Goal: Transaction & Acquisition: Register for event/course

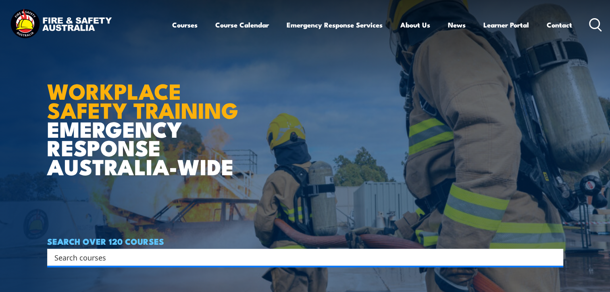
drag, startPoint x: 610, startPoint y: 30, endPoint x: 610, endPoint y: 43, distance: 12.9
click at [610, 43] on header "Courses Course Calendar Emergency Response Services Services Overview Emergency…" at bounding box center [305, 25] width 610 height 50
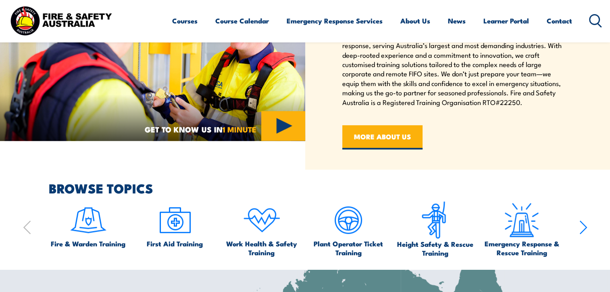
scroll to position [424, 0]
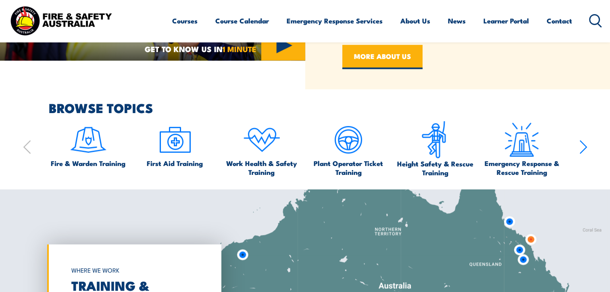
click at [581, 152] on icon "button" at bounding box center [583, 146] width 6 height 13
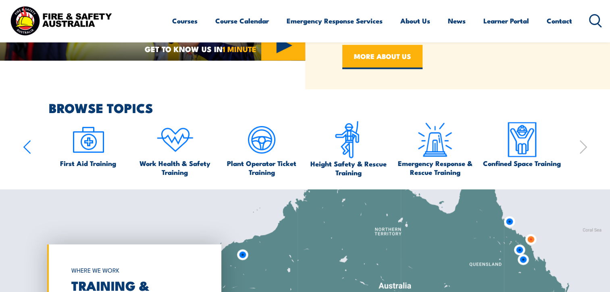
click at [581, 152] on icon "button" at bounding box center [583, 146] width 6 height 13
click at [34, 144] on div "Fire & Warden Training First Aid Training Work Health & Safety Training Plant O…" at bounding box center [305, 149] width 565 height 56
click at [28, 145] on icon "button" at bounding box center [27, 147] width 8 height 16
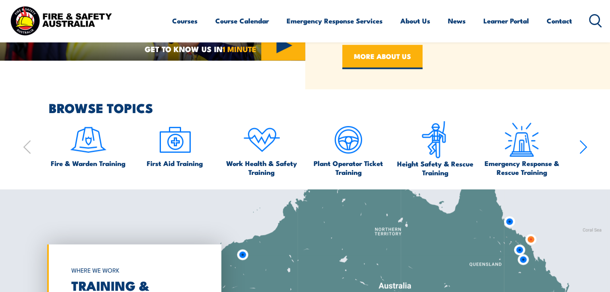
click at [27, 148] on icon "button" at bounding box center [27, 147] width 8 height 16
click at [89, 139] on img at bounding box center [88, 140] width 38 height 38
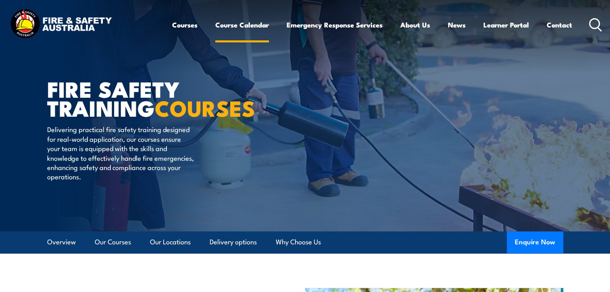
click at [223, 24] on link "Course Calendar" at bounding box center [242, 24] width 54 height 21
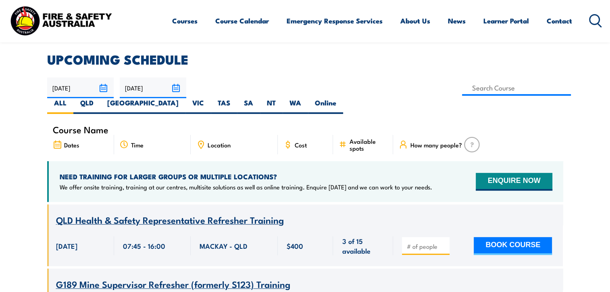
scroll to position [283, 0]
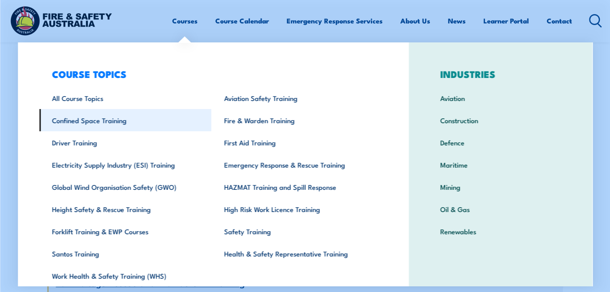
scroll to position [590, 0]
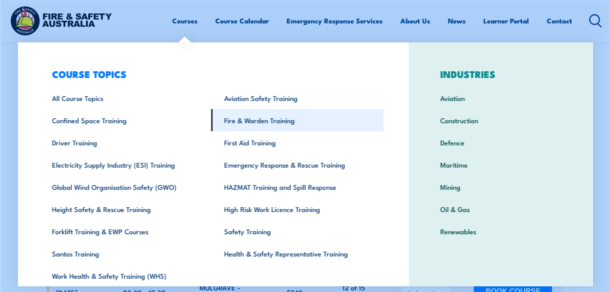
click at [251, 116] on link "Fire & Warden Training" at bounding box center [297, 120] width 172 height 22
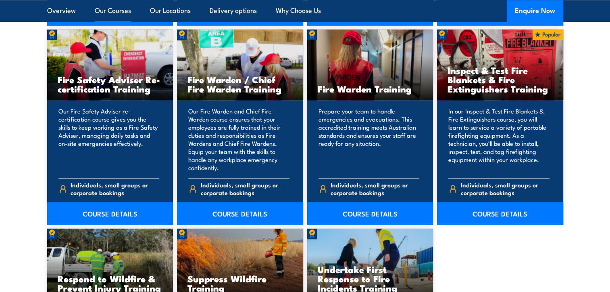
scroll to position [1050, 0]
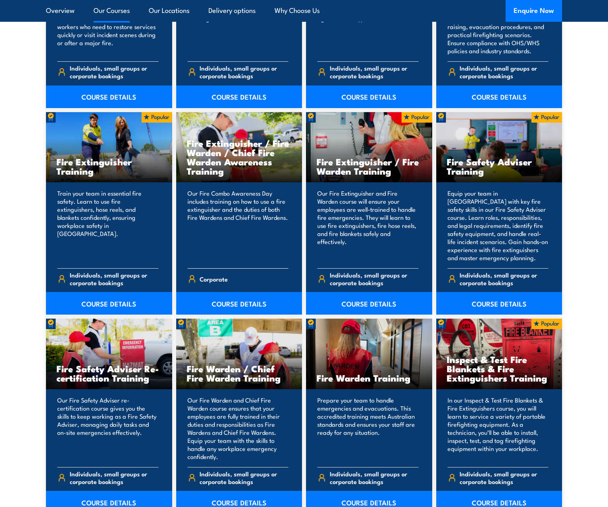
scroll to position [707, 0]
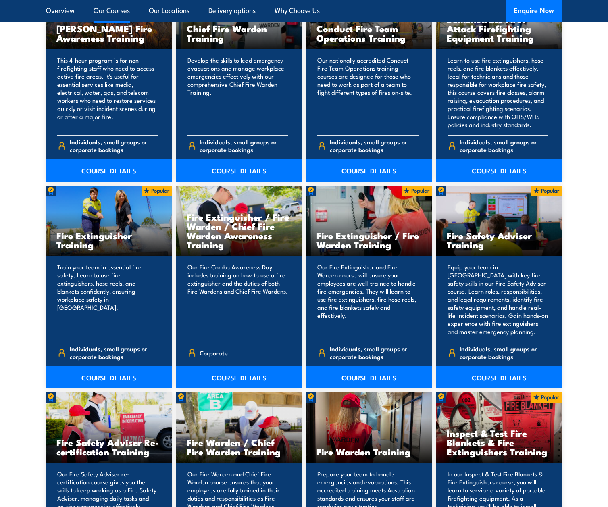
click at [115, 290] on link "COURSE DETAILS" at bounding box center [109, 377] width 126 height 23
click at [110, 290] on link "COURSE DETAILS" at bounding box center [109, 377] width 126 height 23
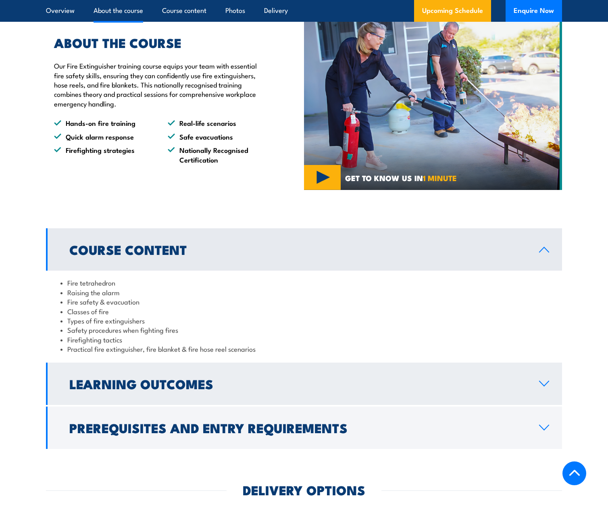
scroll to position [686, 0]
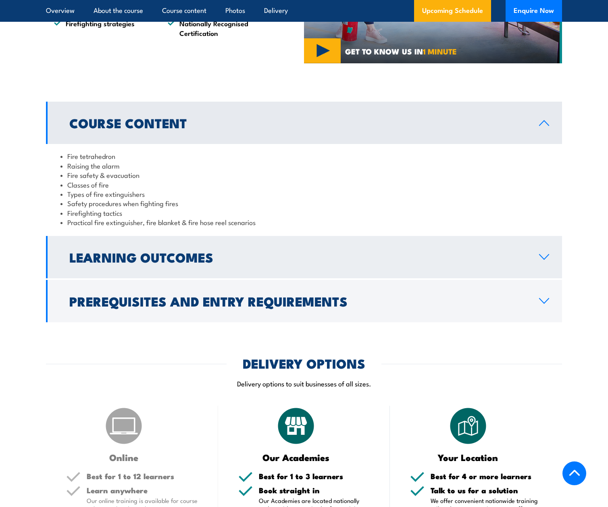
click at [207, 259] on h2 "Learning Outcomes" at bounding box center [297, 256] width 457 height 11
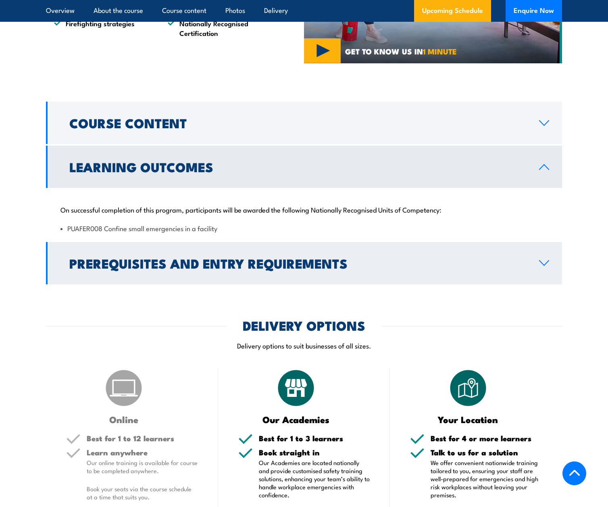
click at [273, 261] on h2 "Prerequisites and Entry Requirements" at bounding box center [297, 262] width 457 height 11
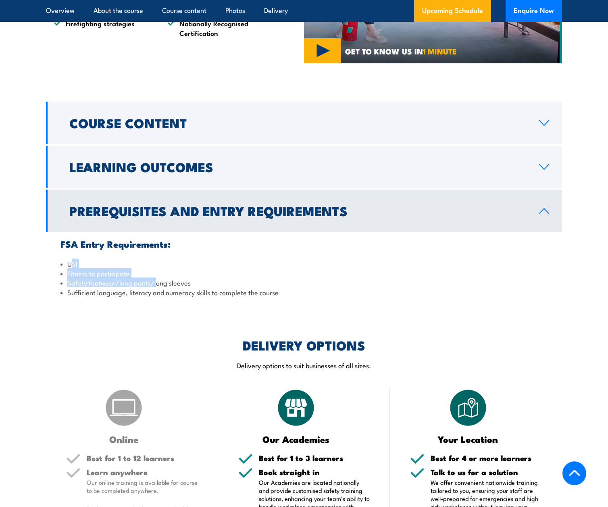
drag, startPoint x: 73, startPoint y: 265, endPoint x: 164, endPoint y: 286, distance: 94.1
click at [164, 286] on ul "USI Fitness to participate Safety footwear/long pants/long sleeves Sufficient l…" at bounding box center [304, 278] width 487 height 38
click at [194, 283] on li "Safety footwear/long pants/long sleeves" at bounding box center [304, 282] width 487 height 9
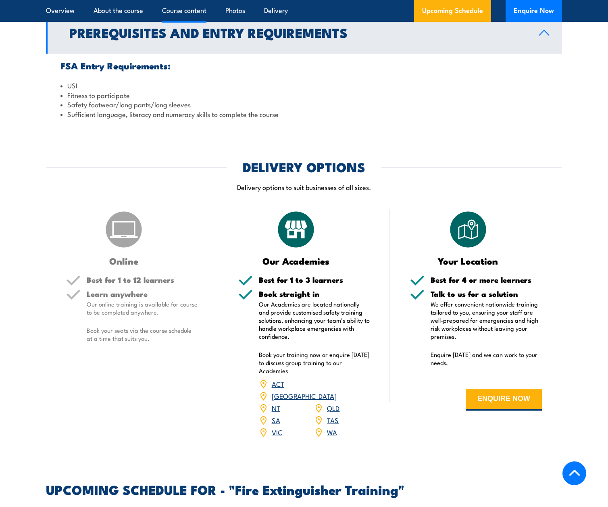
scroll to position [887, 0]
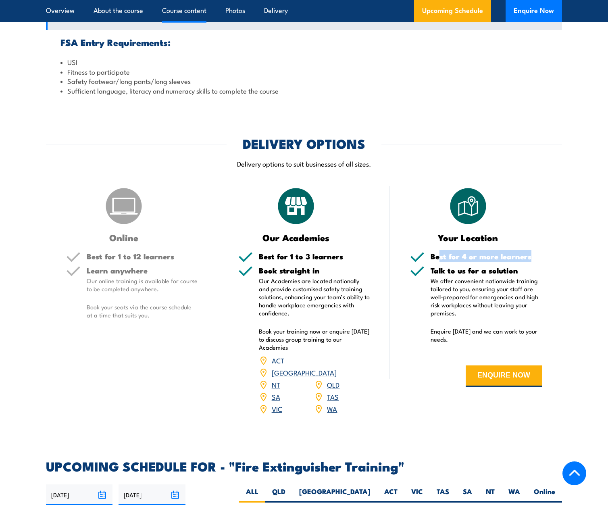
drag, startPoint x: 440, startPoint y: 254, endPoint x: 535, endPoint y: 261, distance: 95.4
click at [535, 261] on div "Best for 4 or more learners" at bounding box center [486, 260] width 111 height 14
drag, startPoint x: 435, startPoint y: 269, endPoint x: 529, endPoint y: 278, distance: 94.3
click at [529, 278] on div "Talk to us for a solution We offer convenient nationwide training tailored to y…" at bounding box center [486, 310] width 111 height 87
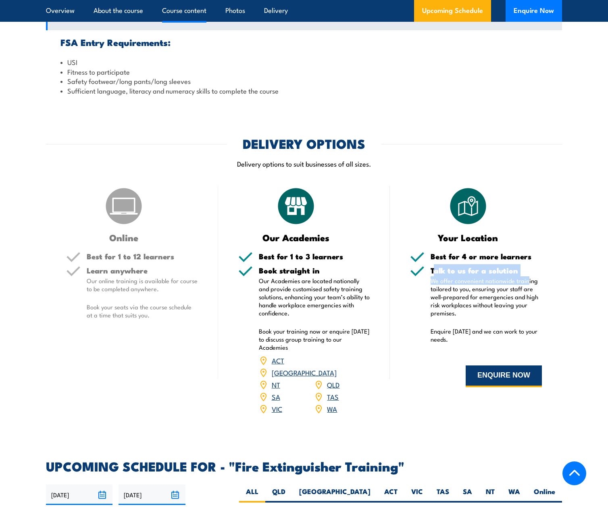
click at [512, 378] on button "ENQUIRE NOW" at bounding box center [504, 376] width 76 height 22
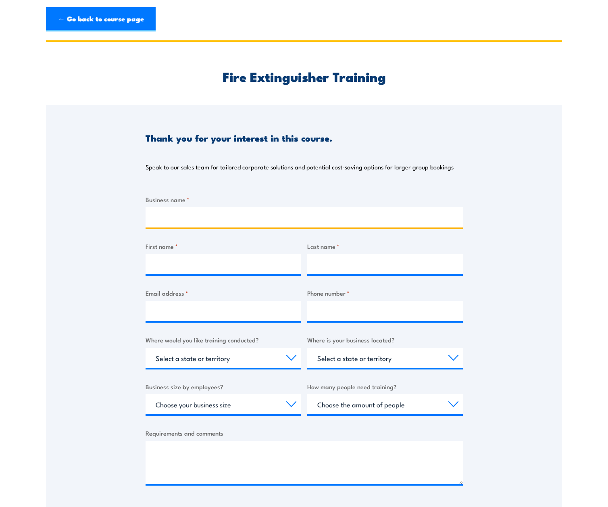
click at [221, 217] on input "Business name *" at bounding box center [304, 217] width 317 height 20
type input "k"
type input "Kailis Hospitality GRoup"
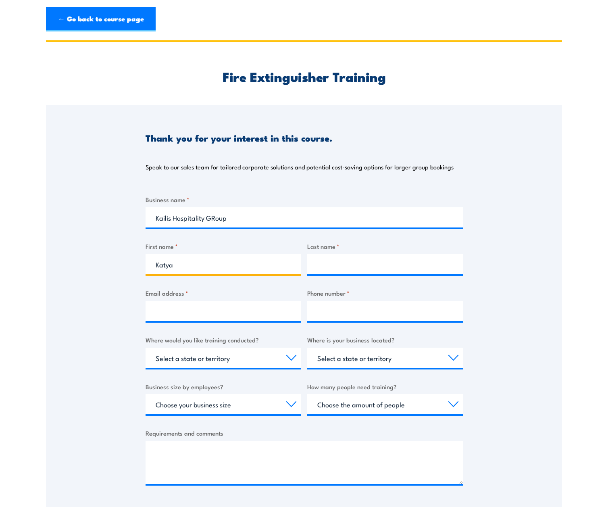
type input "Katya"
type input "Lotyczuk"
type input "a"
type input "[EMAIL_ADDRESS][DOMAIN_NAME]"
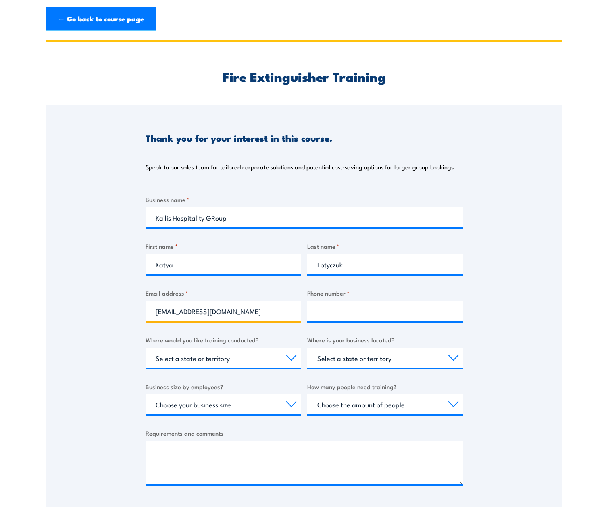
type input "0449200039"
drag, startPoint x: 278, startPoint y: 355, endPoint x: 336, endPoint y: 363, distance: 58.7
click at [280, 355] on select "Select a state or territory Nationally - multiple locations [GEOGRAPHIC_DATA] […" at bounding box center [224, 358] width 156 height 20
select select "WA"
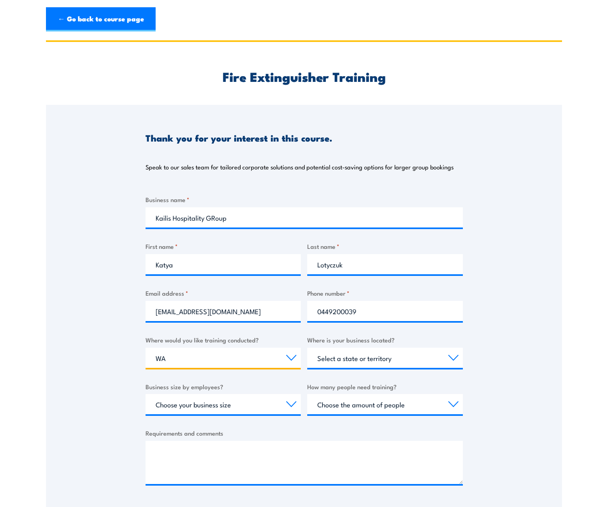
click at [146, 348] on select "Select a state or territory Nationally - multiple locations [GEOGRAPHIC_DATA] […" at bounding box center [224, 358] width 156 height 20
click at [364, 378] on div "Business name * Kailis Hospitality GRoup First name * [PERSON_NAME] Last name *…" at bounding box center [304, 346] width 317 height 303
click at [367, 367] on div "Select a state or territory [GEOGRAPHIC_DATA] [GEOGRAPHIC_DATA] [GEOGRAPHIC_DAT…" at bounding box center [385, 358] width 156 height 20
click at [367, 364] on select "Select a state or territory [GEOGRAPHIC_DATA] [GEOGRAPHIC_DATA] [GEOGRAPHIC_DAT…" at bounding box center [385, 358] width 156 height 20
select select "WA"
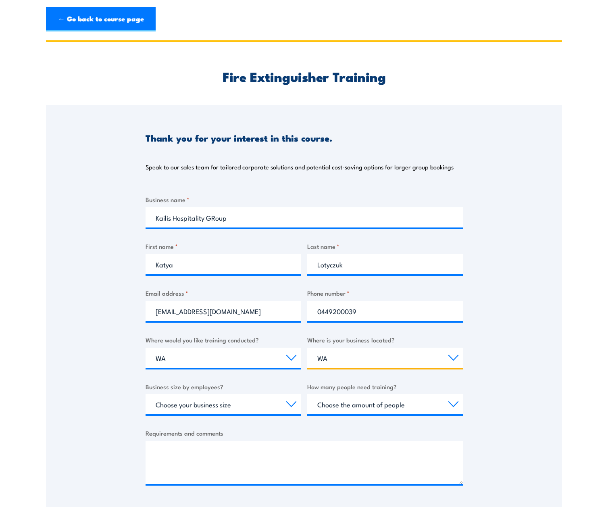
click at [307, 348] on select "Select a state or territory [GEOGRAPHIC_DATA] [GEOGRAPHIC_DATA] [GEOGRAPHIC_DAT…" at bounding box center [385, 358] width 156 height 20
click at [166, 394] on select "Choose your business size 1 to 19 20 to 199 200+" at bounding box center [224, 404] width 156 height 20
click at [167, 400] on select "Choose your business size 1 to 19 20 to 199 200+" at bounding box center [224, 404] width 156 height 20
click at [167, 405] on select "Choose your business size 1 to 19 20 to 199 200+" at bounding box center [224, 404] width 156 height 20
select select "20 to 199"
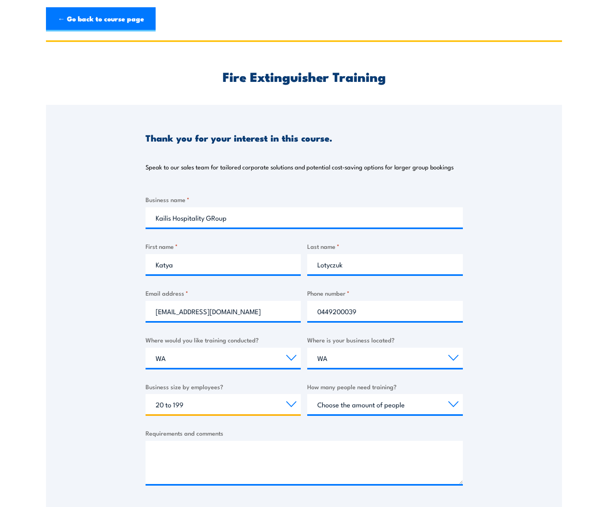
click at [146, 394] on select "Choose your business size 1 to 19 20 to 199 200+" at bounding box center [224, 404] width 156 height 20
click at [382, 404] on select "Choose the amount of people 1 to 4 5 to 19 20+" at bounding box center [385, 404] width 156 height 20
select select "5 to 19"
click at [307, 394] on select "Choose the amount of people 1 to 4 5 to 19 20+" at bounding box center [385, 404] width 156 height 20
click at [228, 456] on textarea "Requirements and comments" at bounding box center [304, 462] width 317 height 43
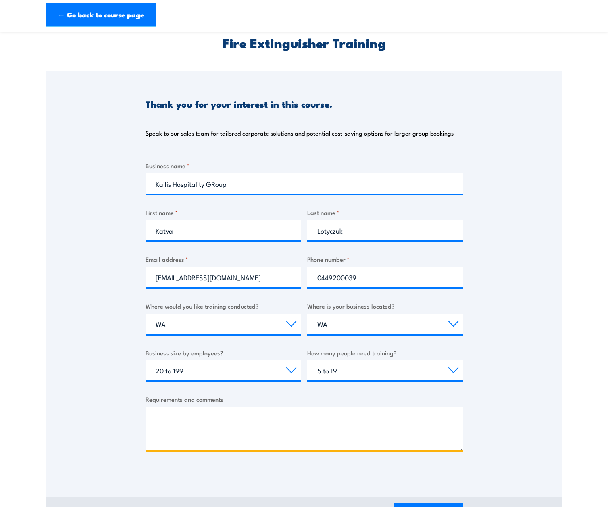
scroll to position [81, 0]
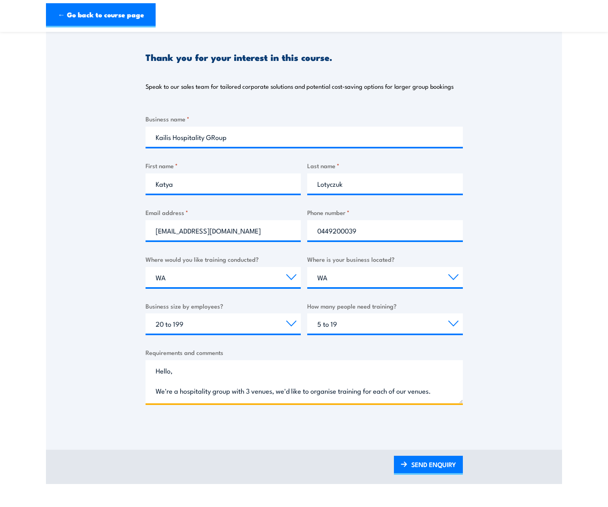
drag, startPoint x: 334, startPoint y: 391, endPoint x: 339, endPoint y: 394, distance: 6.0
click at [448, 397] on textarea "Hello, We're a hospitality group with 3 venues, we'd like to organise training …" at bounding box center [304, 381] width 317 height 43
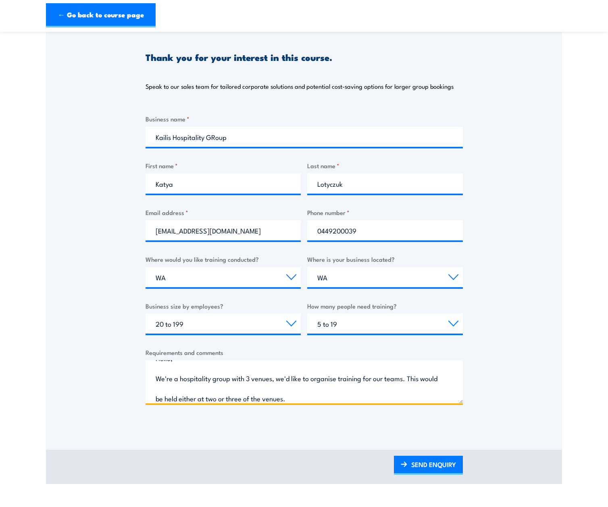
scroll to position [33, 0]
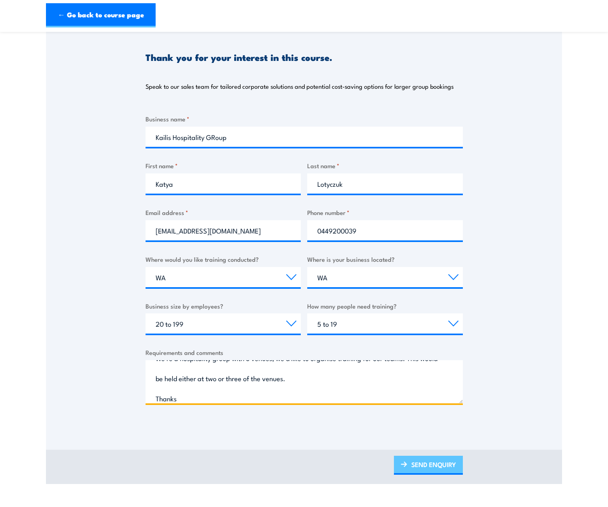
type textarea "Hello, We're a hospitality group with 3 venues, we'd like to organise training …"
click at [426, 463] on link "SEND ENQUIRY" at bounding box center [428, 465] width 69 height 19
click at [427, 464] on link "SEND ENQUIRY" at bounding box center [428, 465] width 69 height 19
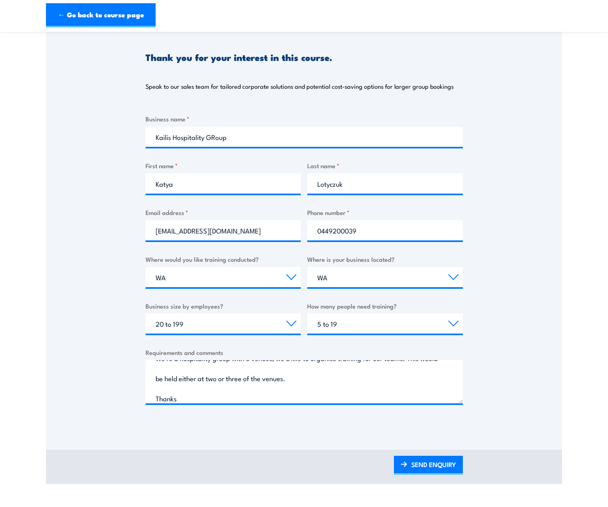
click at [521, 265] on div "Thank you for your interest in this course. Speak to our sales team for tailore…" at bounding box center [304, 225] width 516 height 403
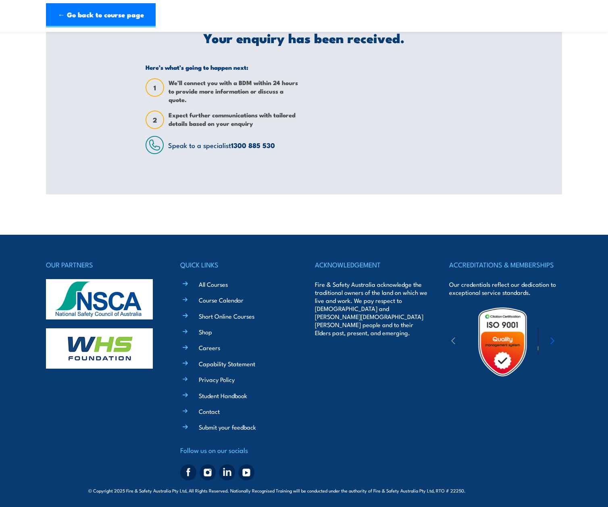
scroll to position [0, 0]
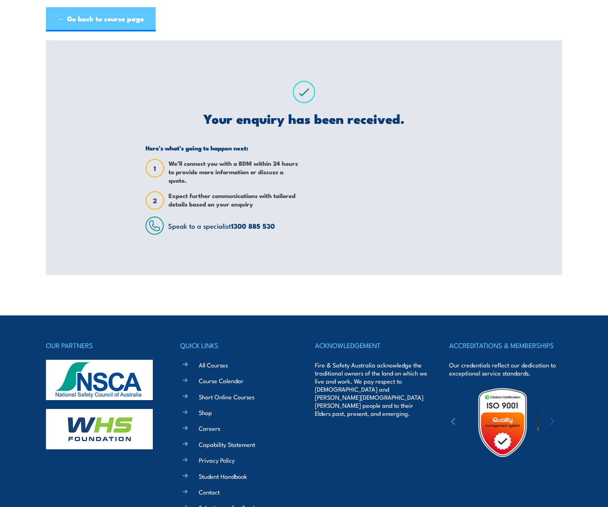
click at [86, 23] on link "← Go back to course page" at bounding box center [101, 19] width 110 height 24
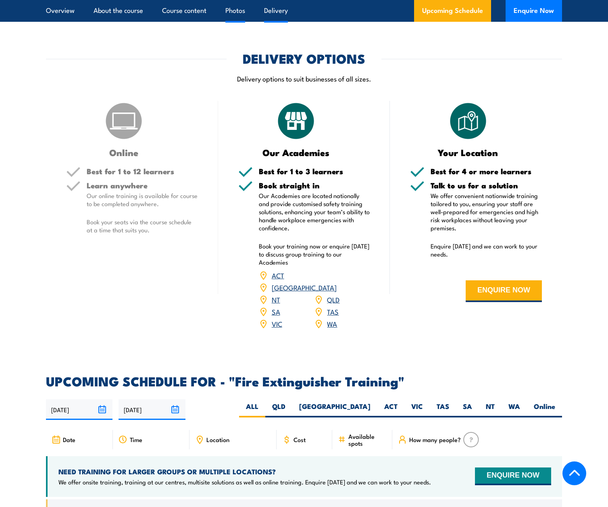
scroll to position [719, 0]
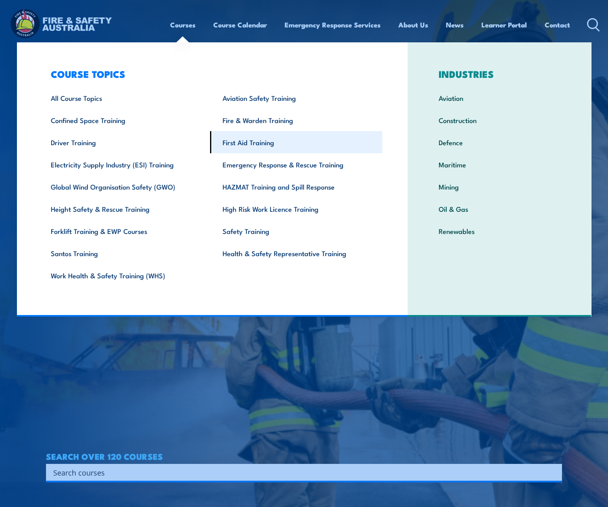
click at [237, 145] on link "First Aid Training" at bounding box center [296, 142] width 172 height 22
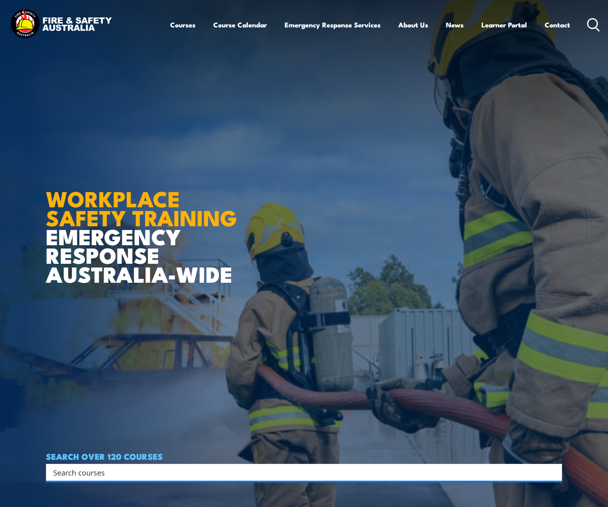
click at [201, 25] on ul "Courses Course Calendar Emergency Response Services Services Overview Emergency…" at bounding box center [370, 24] width 400 height 21
click at [183, 25] on link "Courses" at bounding box center [182, 24] width 25 height 21
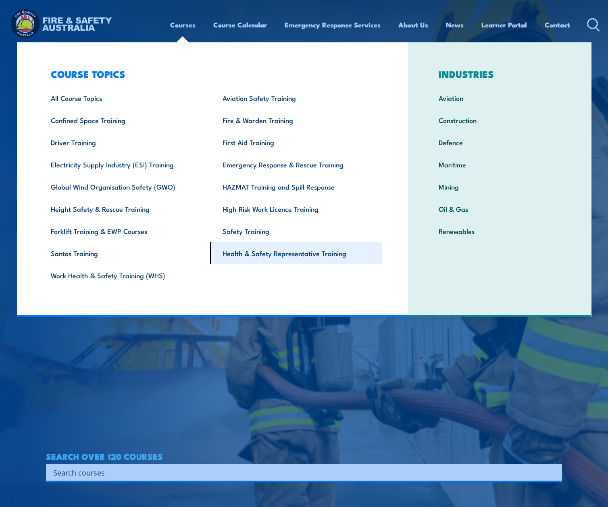
click at [290, 252] on link "Health & Safety Representative Training" at bounding box center [296, 253] width 172 height 22
click at [276, 255] on link "Health & Safety Representative Training" at bounding box center [296, 253] width 172 height 22
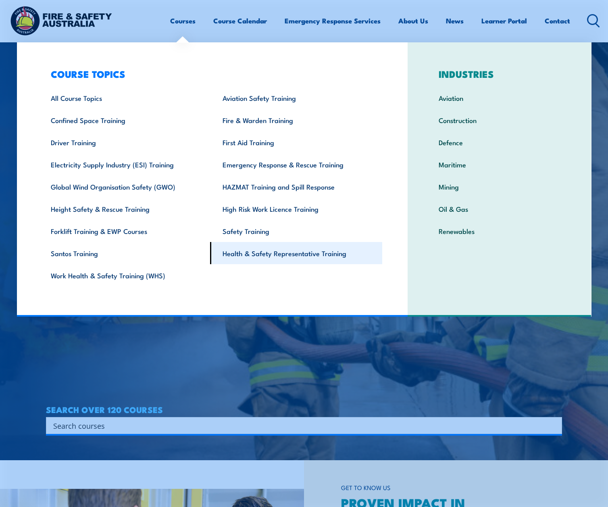
scroll to position [196, 0]
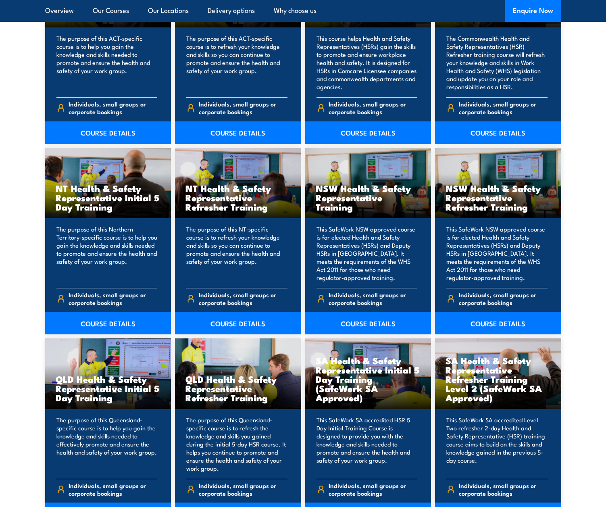
scroll to position [498, 0]
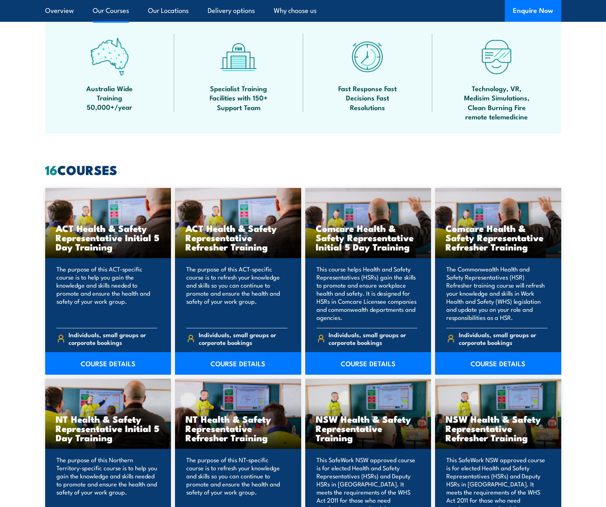
click at [97, 10] on link "Our Courses" at bounding box center [111, 10] width 36 height 21
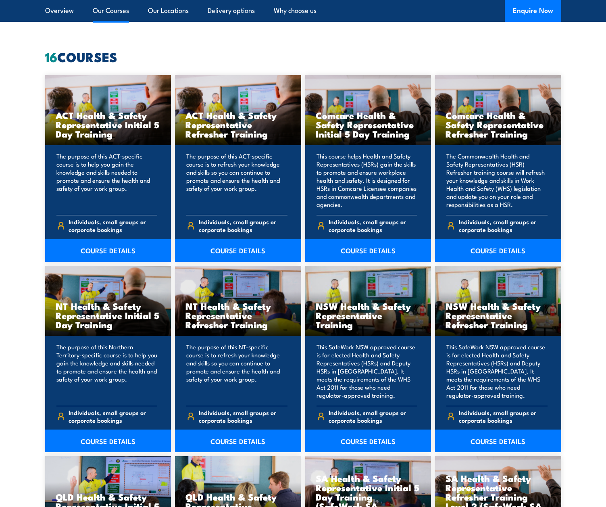
scroll to position [612, 0]
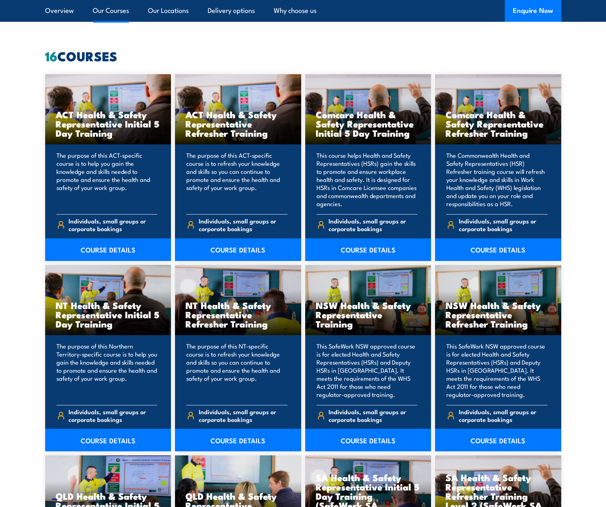
click at [116, 12] on link "Our Courses" at bounding box center [111, 10] width 36 height 21
click at [49, 11] on link "Overview" at bounding box center [59, 10] width 29 height 21
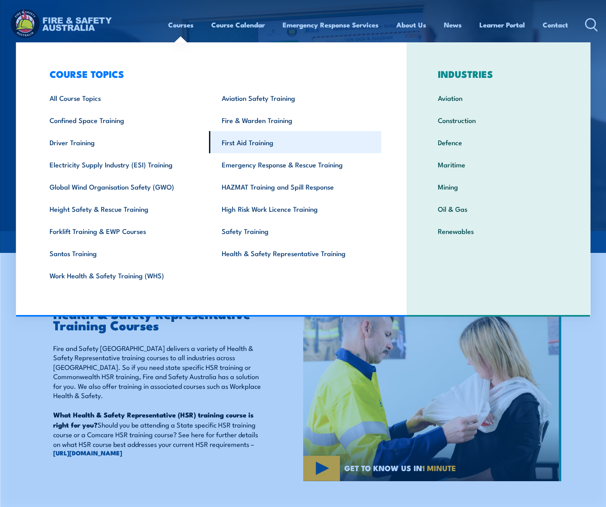
click at [248, 146] on link "First Aid Training" at bounding box center [295, 142] width 172 height 22
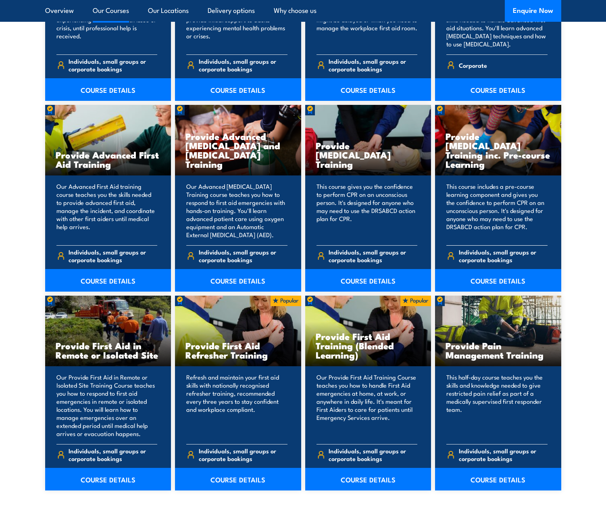
scroll to position [1049, 0]
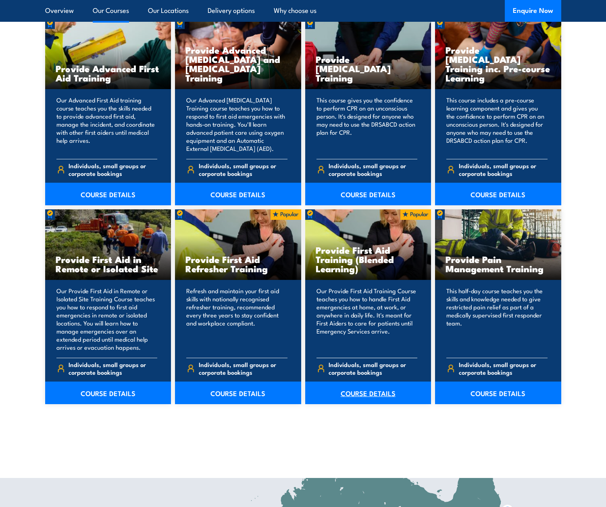
click at [381, 390] on link "COURSE DETAILS" at bounding box center [368, 393] width 126 height 23
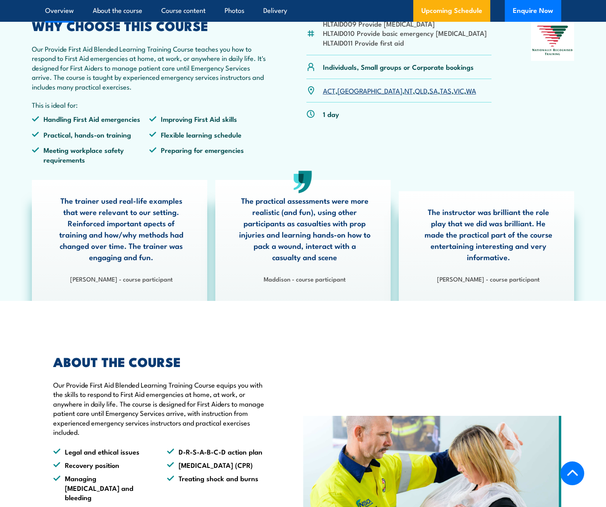
scroll to position [282, 0]
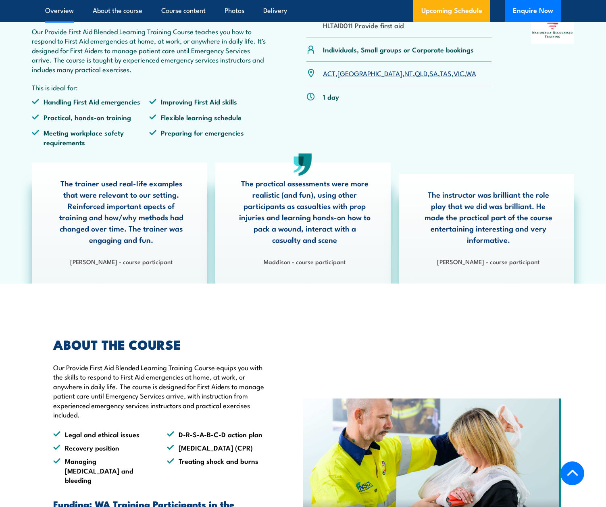
click at [466, 78] on link "WA" at bounding box center [471, 73] width 10 height 10
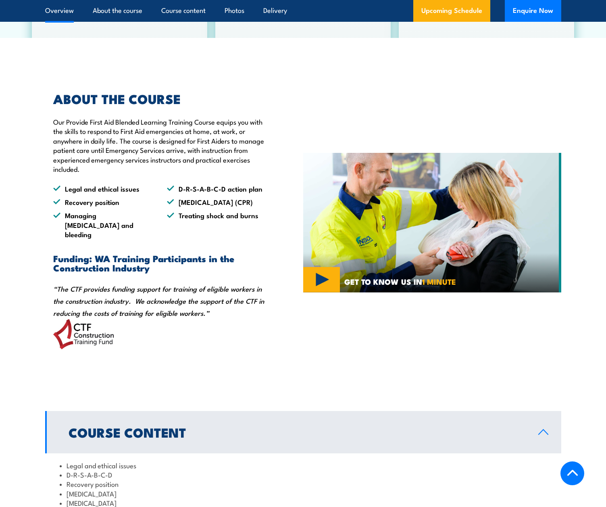
scroll to position [645, 0]
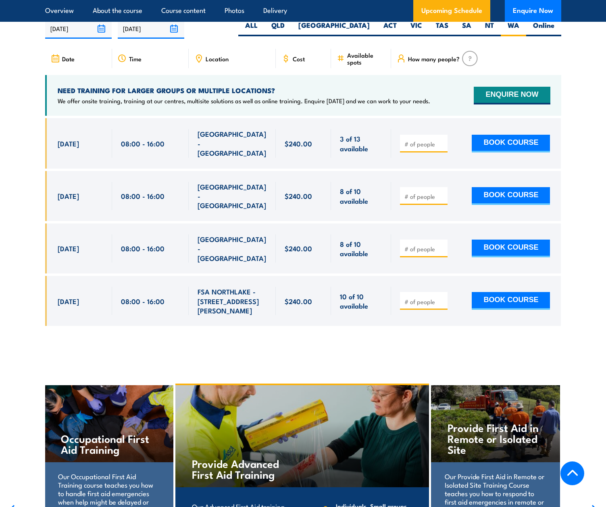
scroll to position [1558, 0]
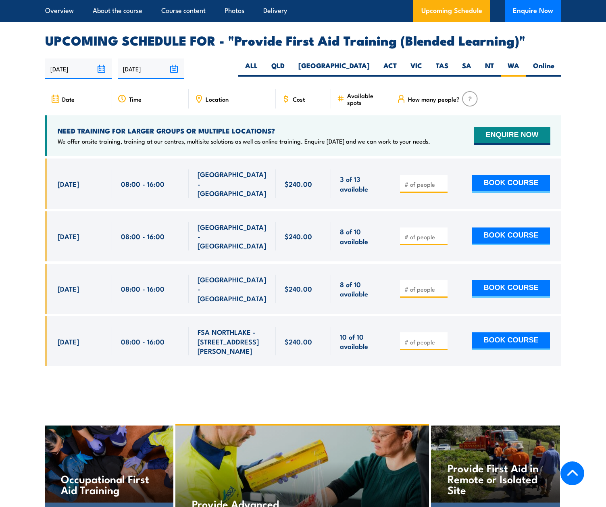
click at [152, 79] on input "[DATE]" at bounding box center [151, 68] width 67 height 21
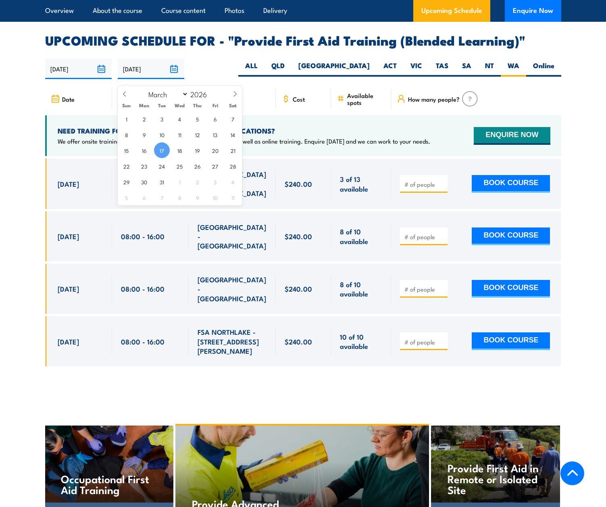
click at [98, 77] on input "[DATE]" at bounding box center [78, 68] width 67 height 21
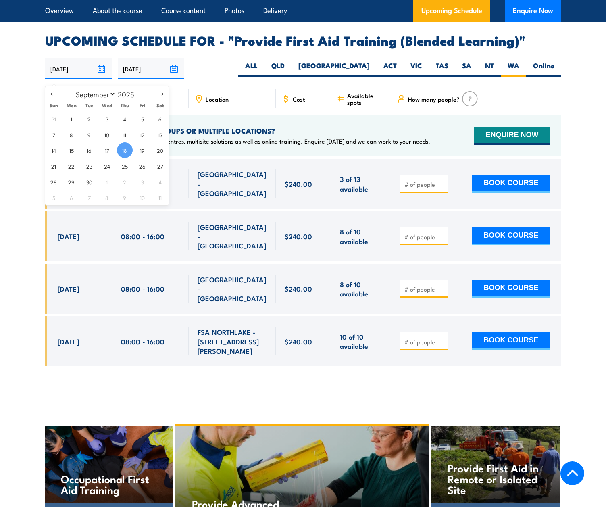
click at [38, 250] on section "UPCOMING SCHEDULE FOR - "Provide First Aid Training (Blended Learning)" [DATE] …" at bounding box center [303, 206] width 606 height 344
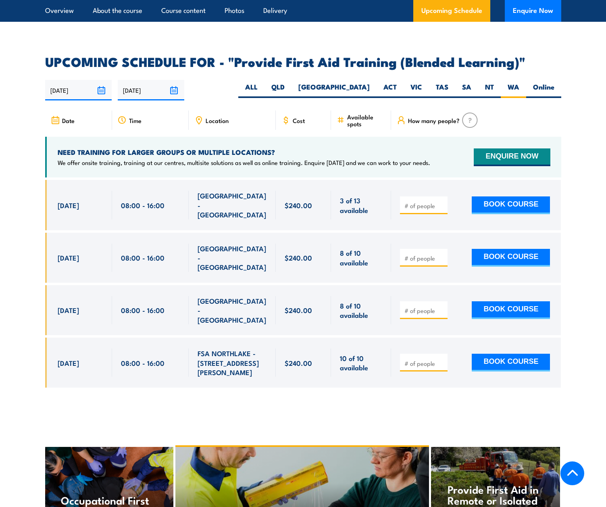
scroll to position [1518, 0]
